Goal: Use online tool/utility

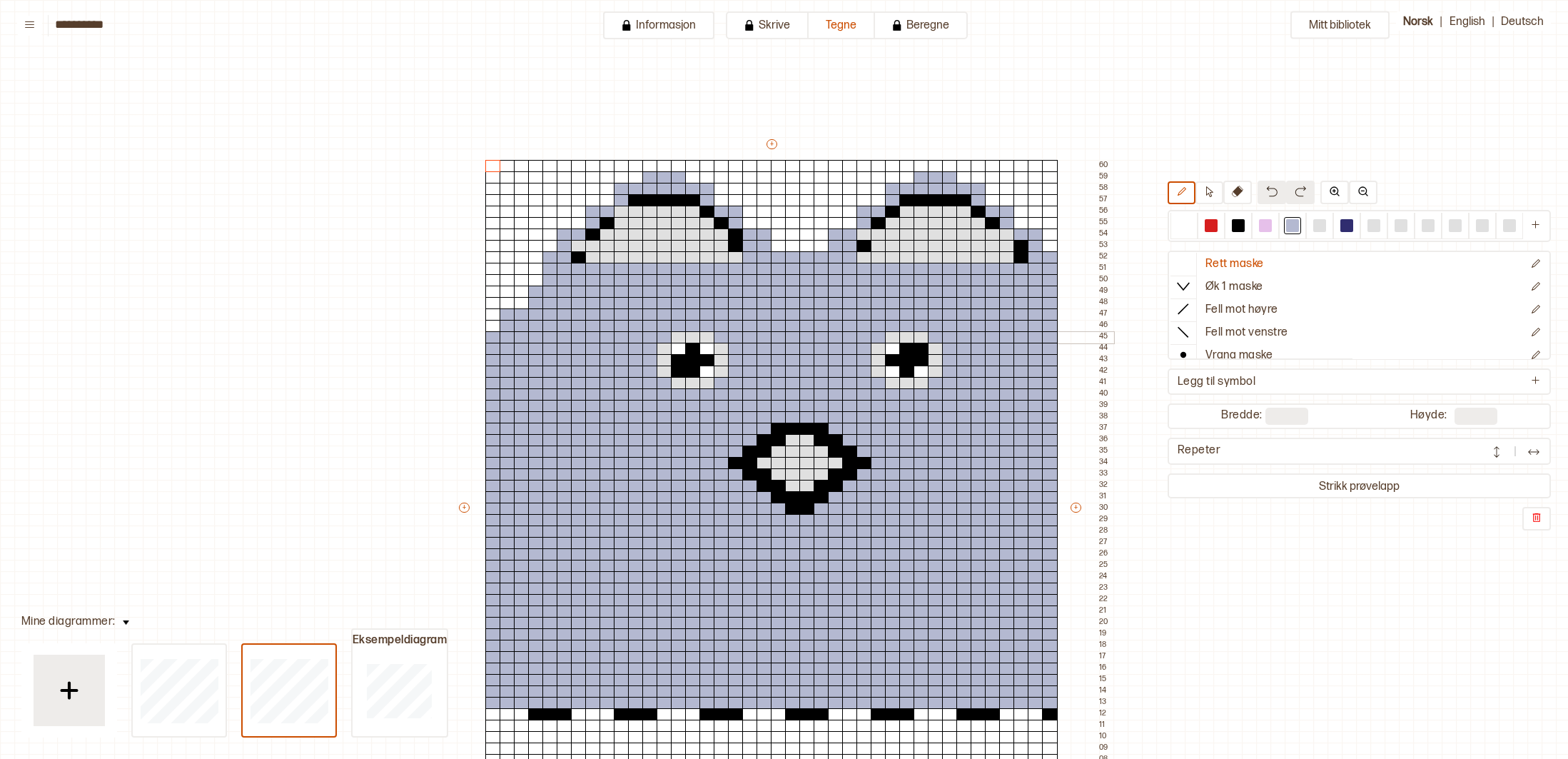
scroll to position [74, 195]
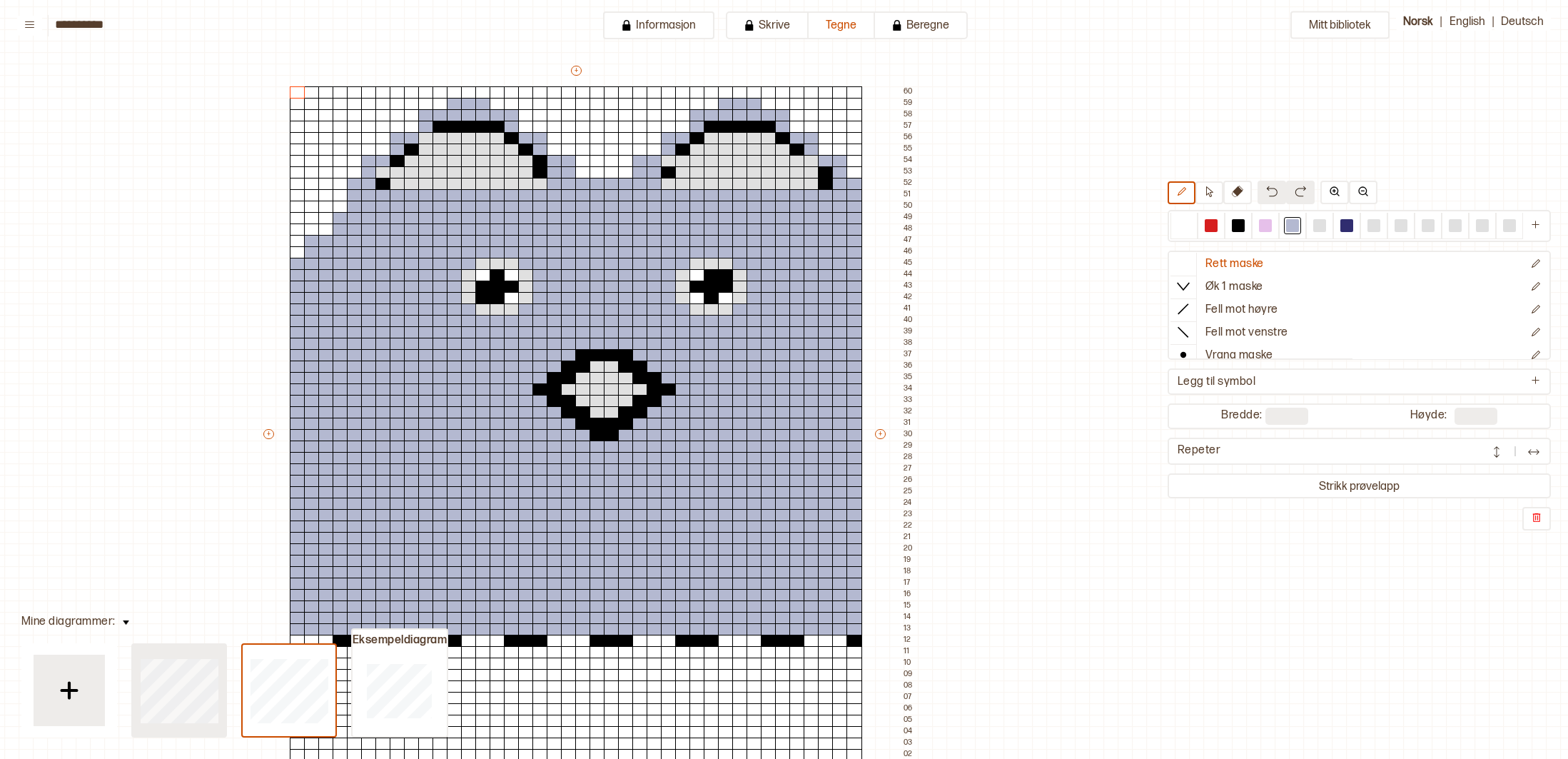
type input "**"
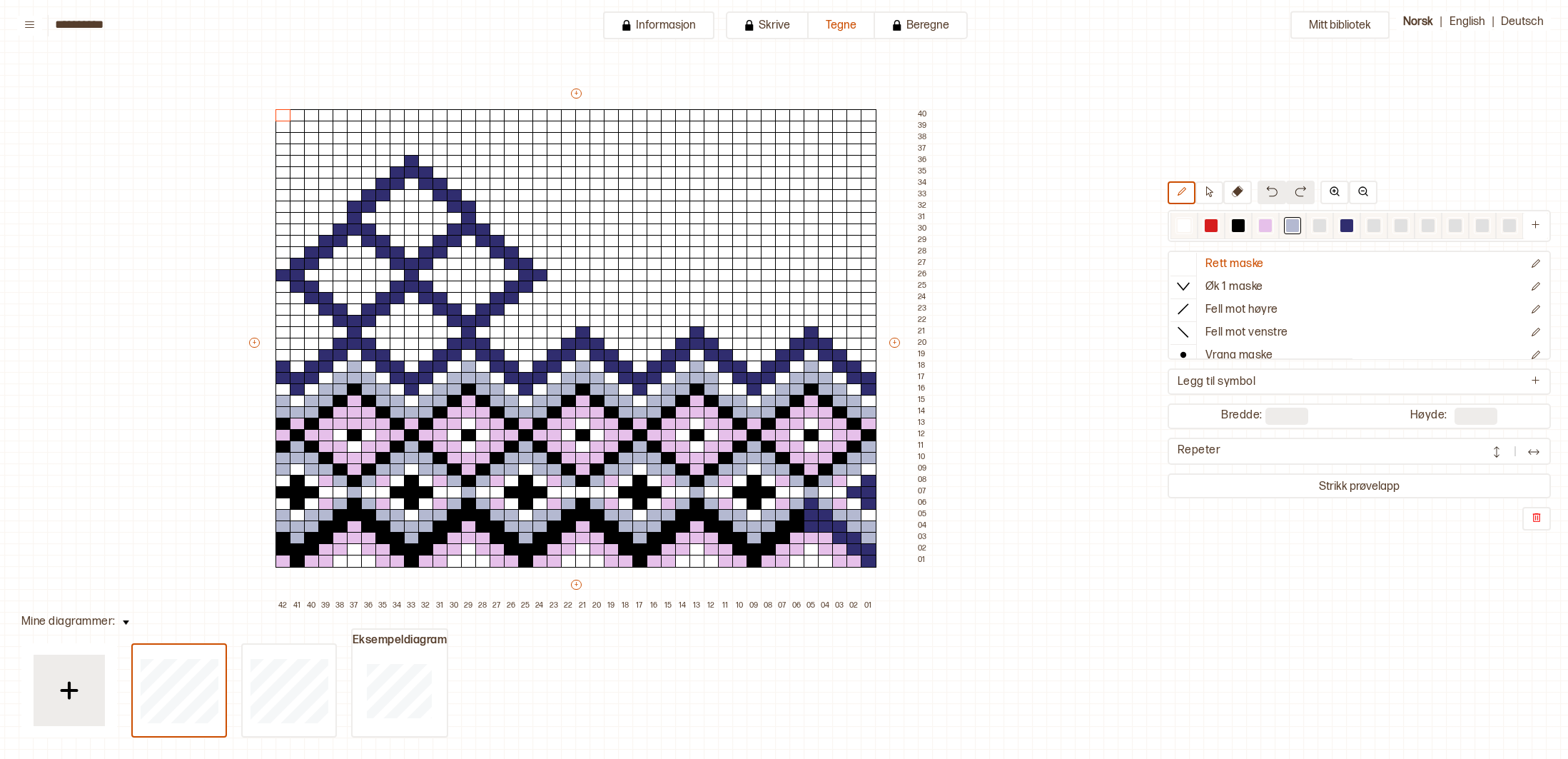
click at [1375, 226] on div at bounding box center [1374, 226] width 13 height 13
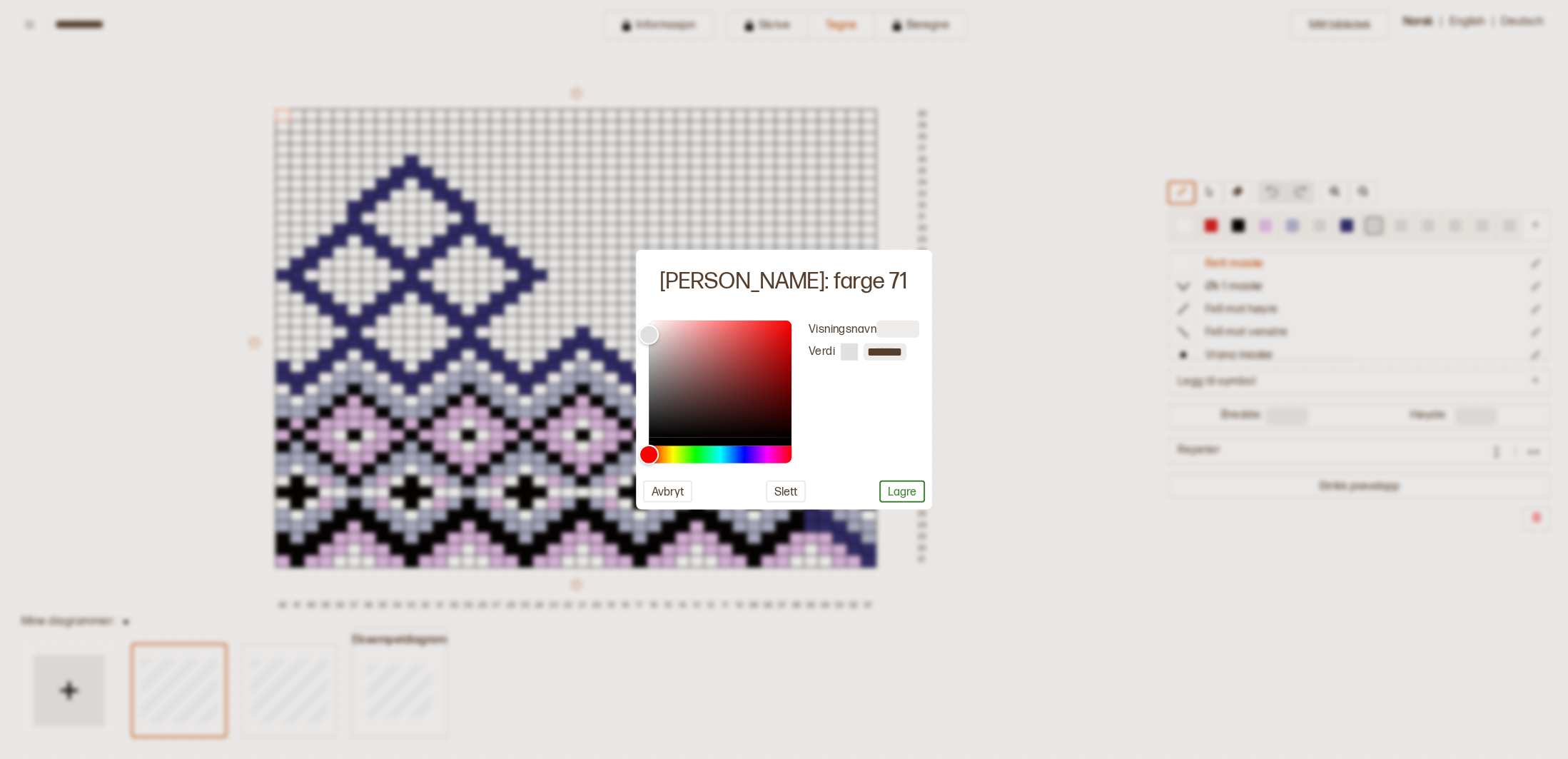
click at [1375, 226] on div at bounding box center [784, 379] width 1568 height 759
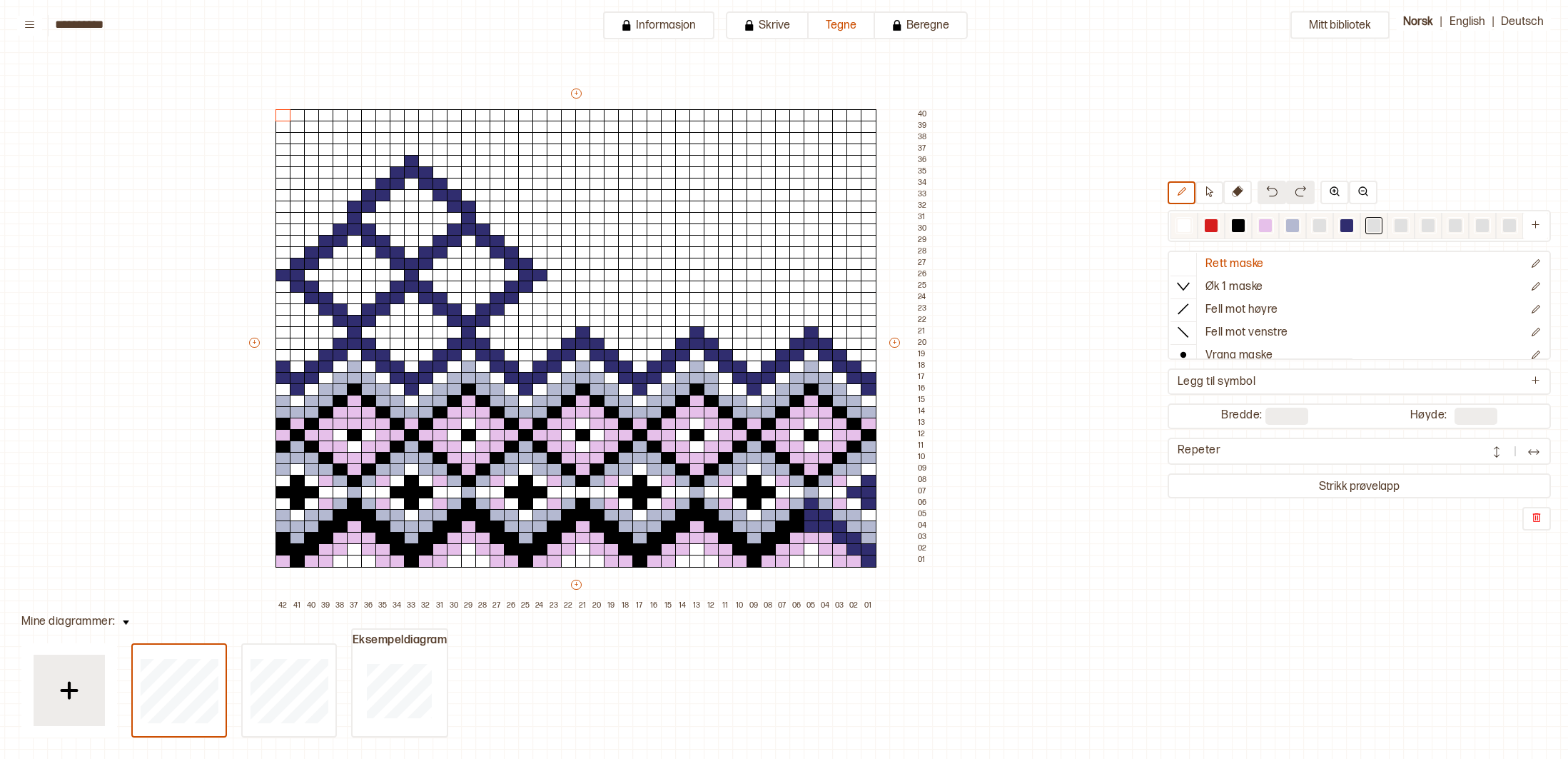
click at [1375, 226] on div at bounding box center [1374, 226] width 13 height 13
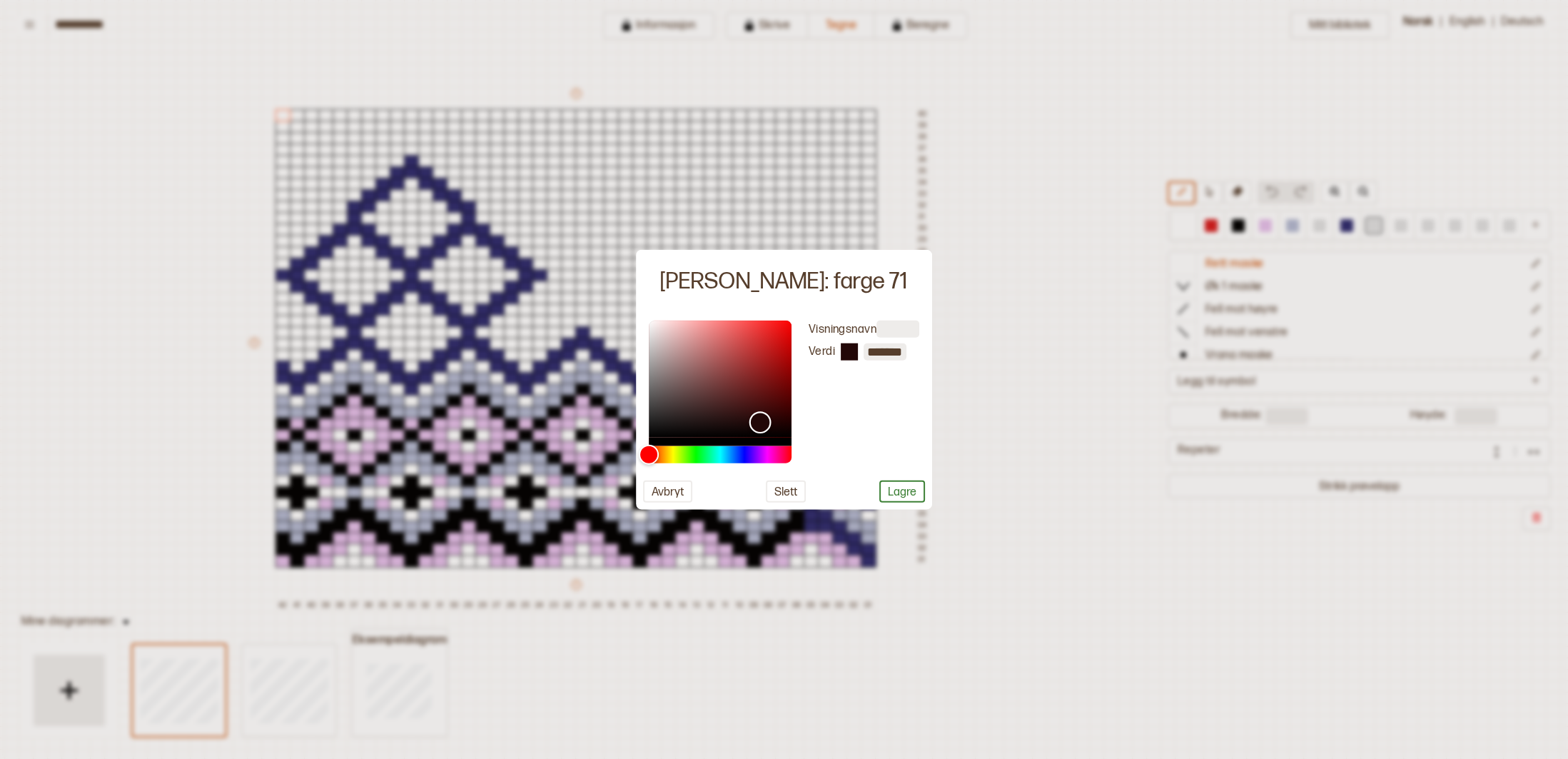
drag, startPoint x: 650, startPoint y: 334, endPoint x: 760, endPoint y: 420, distance: 139.6
click at [760, 422] on div "Color" at bounding box center [760, 422] width 22 height 22
click at [749, 458] on div "Hue" at bounding box center [720, 454] width 143 height 17
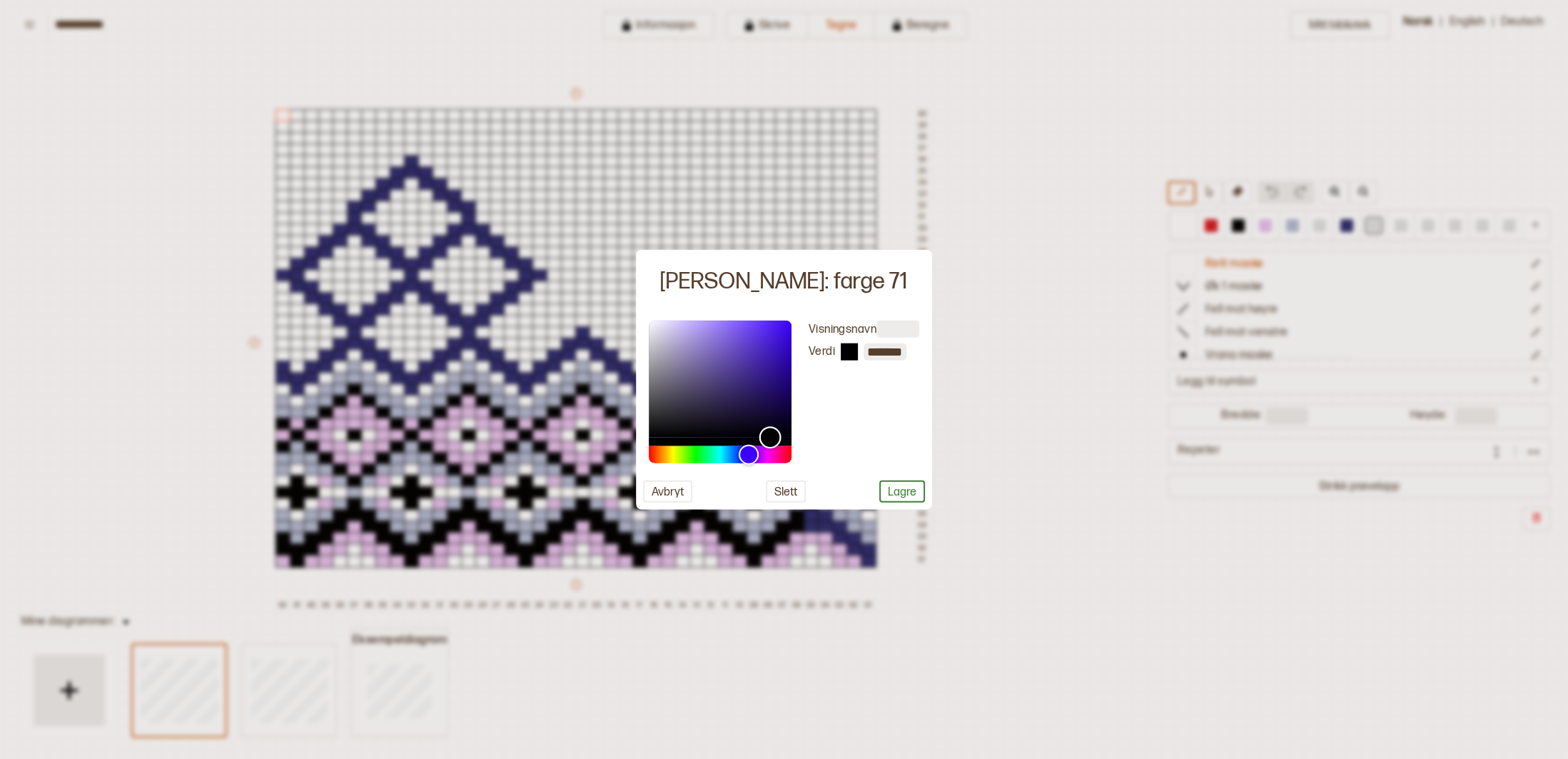
drag, startPoint x: 760, startPoint y: 429, endPoint x: 770, endPoint y: 438, distance: 13.5
click at [770, 438] on div "Color" at bounding box center [770, 437] width 22 height 22
drag, startPoint x: 753, startPoint y: 451, endPoint x: 736, endPoint y: 451, distance: 17.0
click at [736, 451] on div "Hue" at bounding box center [736, 454] width 22 height 22
type input "*******"
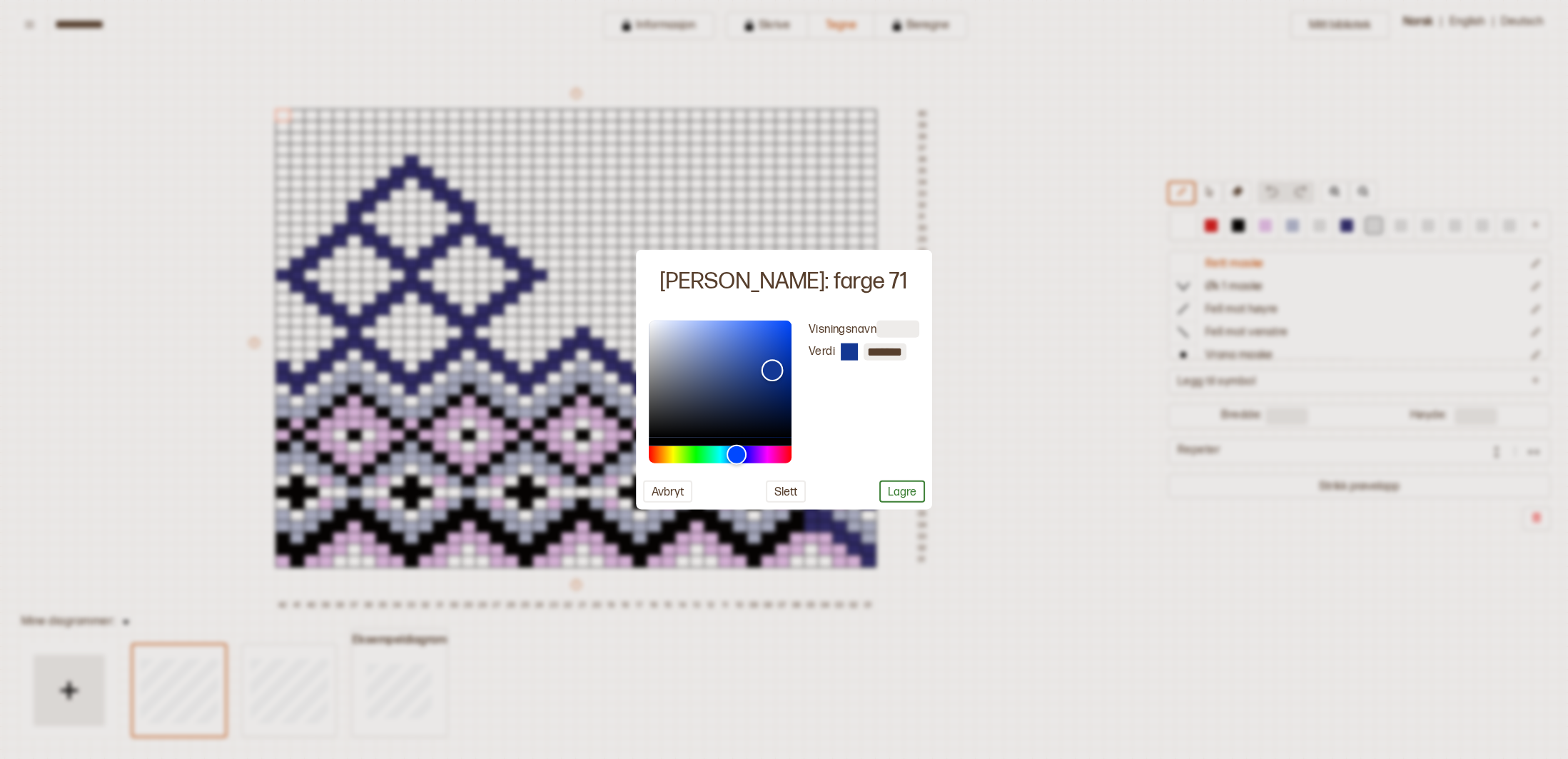
drag, startPoint x: 770, startPoint y: 438, endPoint x: 772, endPoint y: 370, distance: 68.0
click at [772, 370] on div "Color" at bounding box center [772, 370] width 22 height 22
click at [904, 492] on button "Lagre" at bounding box center [902, 492] width 46 height 22
